Goal: Book appointment/travel/reservation

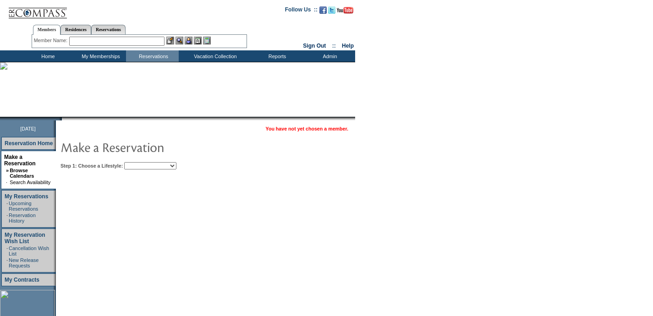
click at [147, 166] on select "Beach Leisure Metropolitan Mountain OIAL for Adventure OIAL for Couples OIAL fo…" at bounding box center [150, 165] width 52 height 7
select select "Beach"
click at [140, 162] on select "Beach Leisure Metropolitan Mountain OIAL for Adventure OIAL for Couples OIAL fo…" at bounding box center [150, 165] width 52 height 7
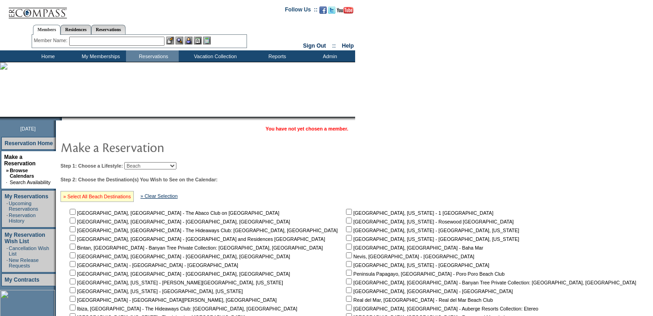
click at [101, 195] on link "» Select All Beach Destinations" at bounding box center [97, 196] width 68 height 5
checkbox input "true"
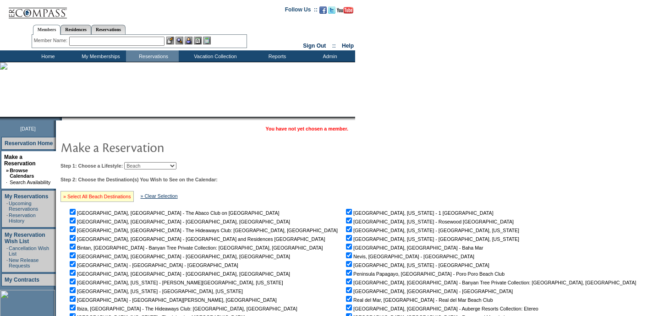
checkbox input "true"
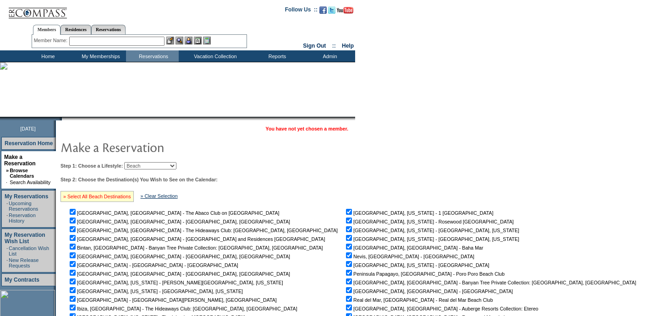
checkbox input "true"
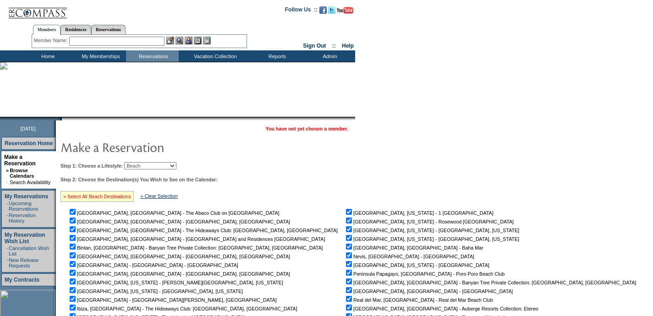
checkbox input "true"
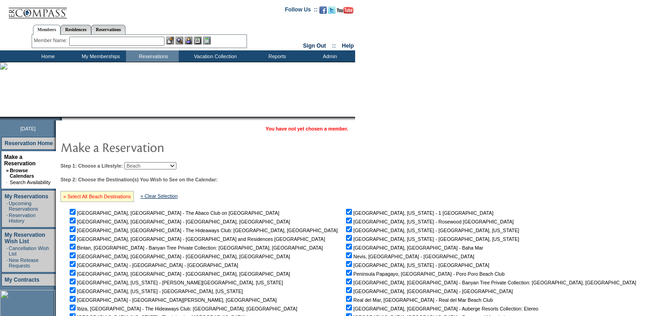
checkbox input "true"
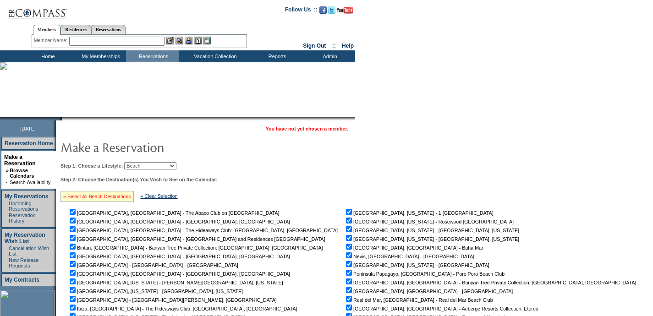
checkbox input "true"
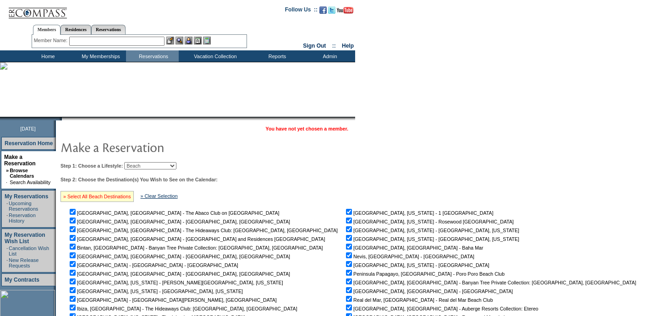
checkbox input "true"
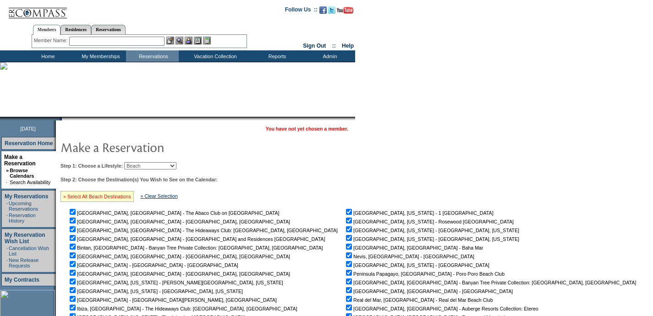
checkbox input "true"
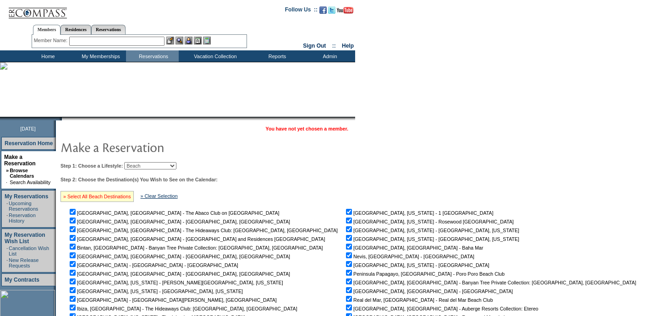
checkbox input "true"
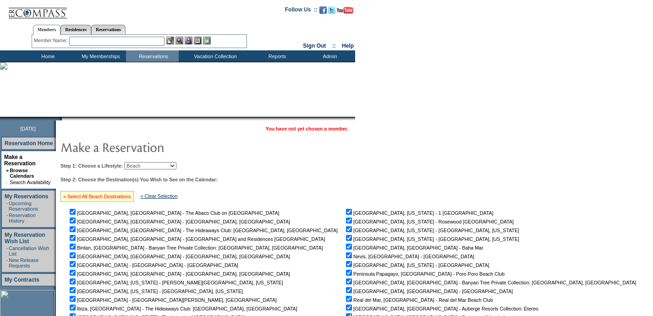
checkbox input "true"
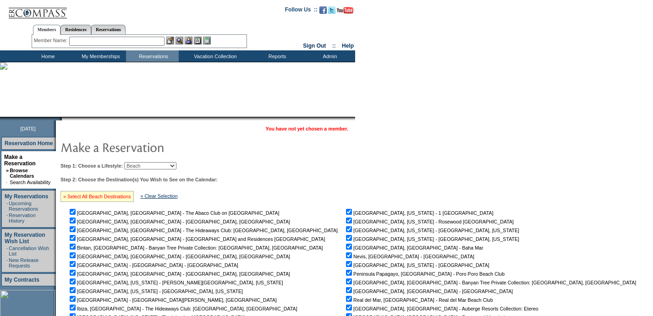
checkbox input "true"
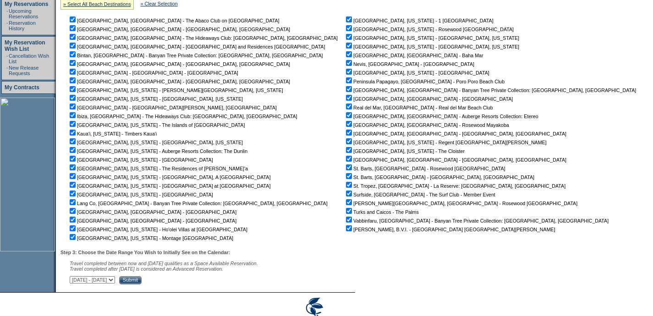
scroll to position [231, 0]
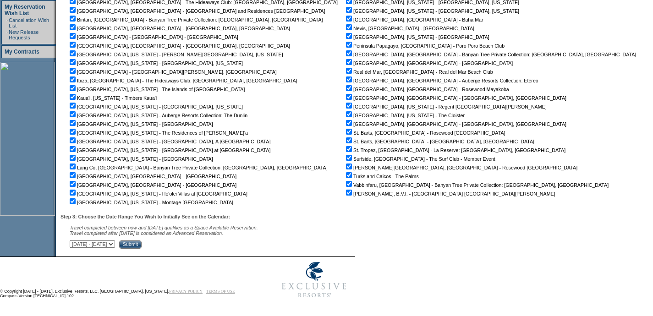
click at [115, 244] on select "October 1, 2025 - November 15, 2025 November 16, 2025 - December 30, 2025 Decem…" at bounding box center [92, 243] width 45 height 7
select select "11/16/2025|12/30/2025"
click at [75, 240] on select "October 1, 2025 - November 15, 2025 November 16, 2025 - December 30, 2025 Decem…" at bounding box center [92, 243] width 45 height 7
click at [142, 246] on input "Submit" at bounding box center [130, 244] width 22 height 8
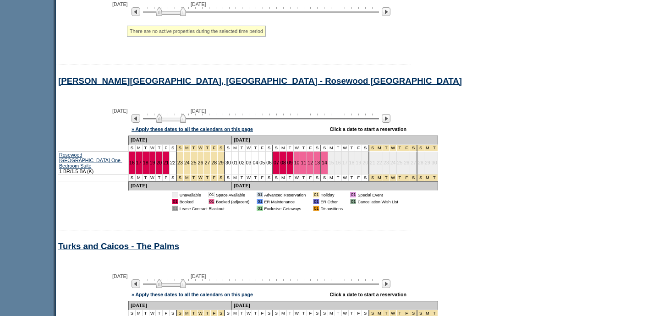
scroll to position [10730, 0]
